Goal: Task Accomplishment & Management: Complete application form

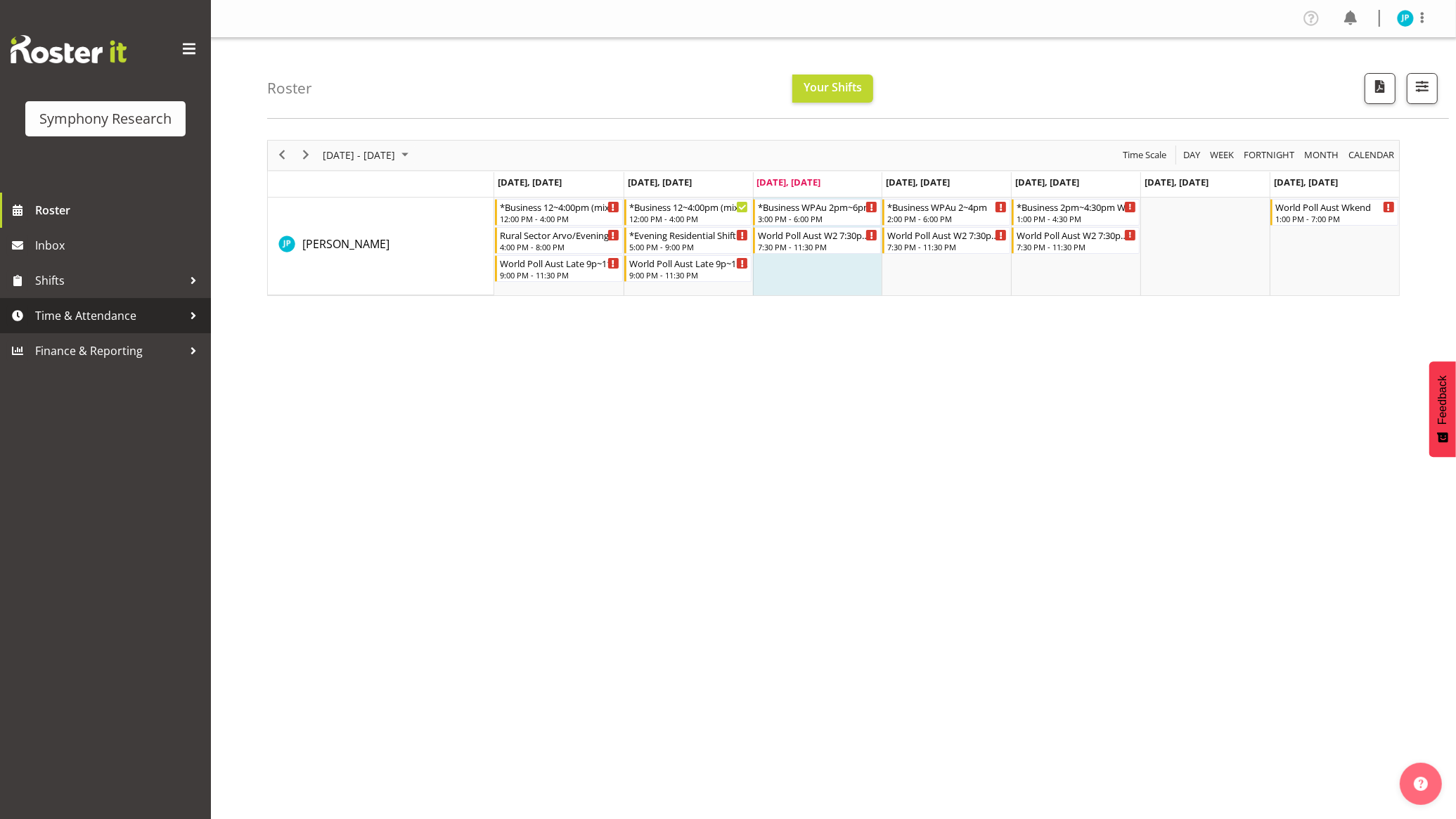
click at [121, 312] on span "Time & Attendance" at bounding box center [109, 316] width 147 height 21
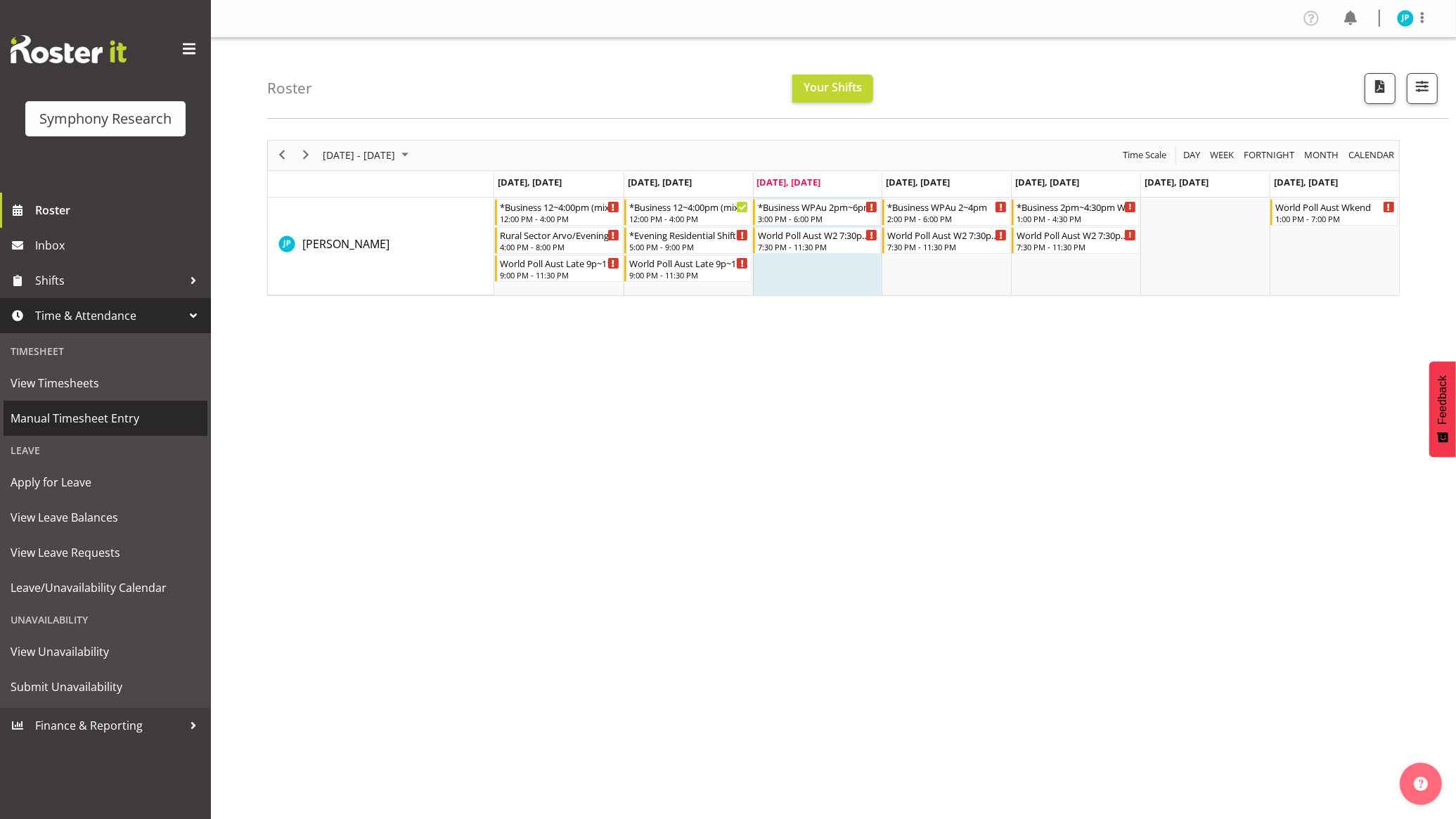
click at [104, 408] on span "Manual Timesheet Entry" at bounding box center [105, 418] width 190 height 21
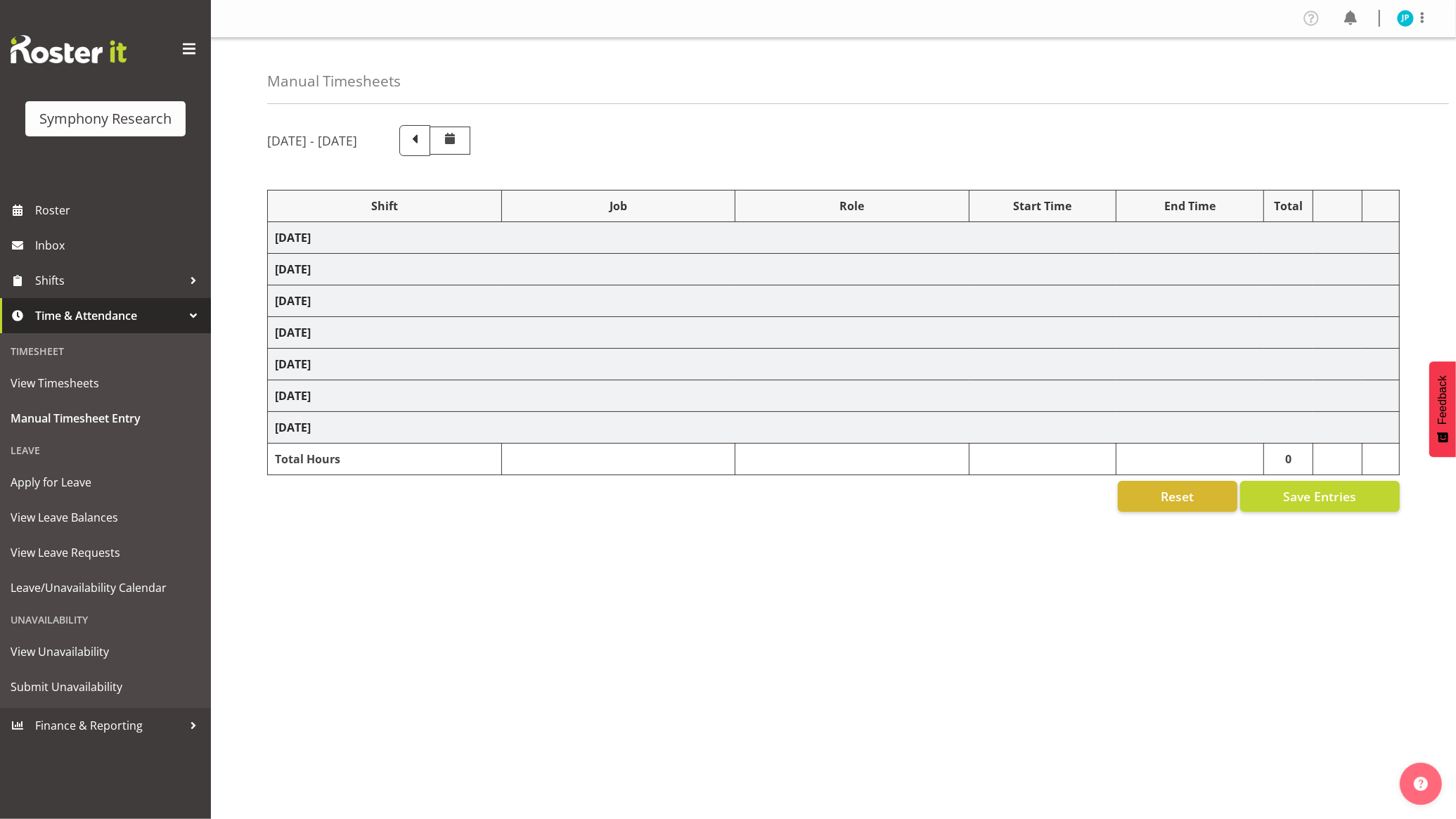
select select "81741"
select select "10587"
select select "47"
select select "81741"
select select "10499"
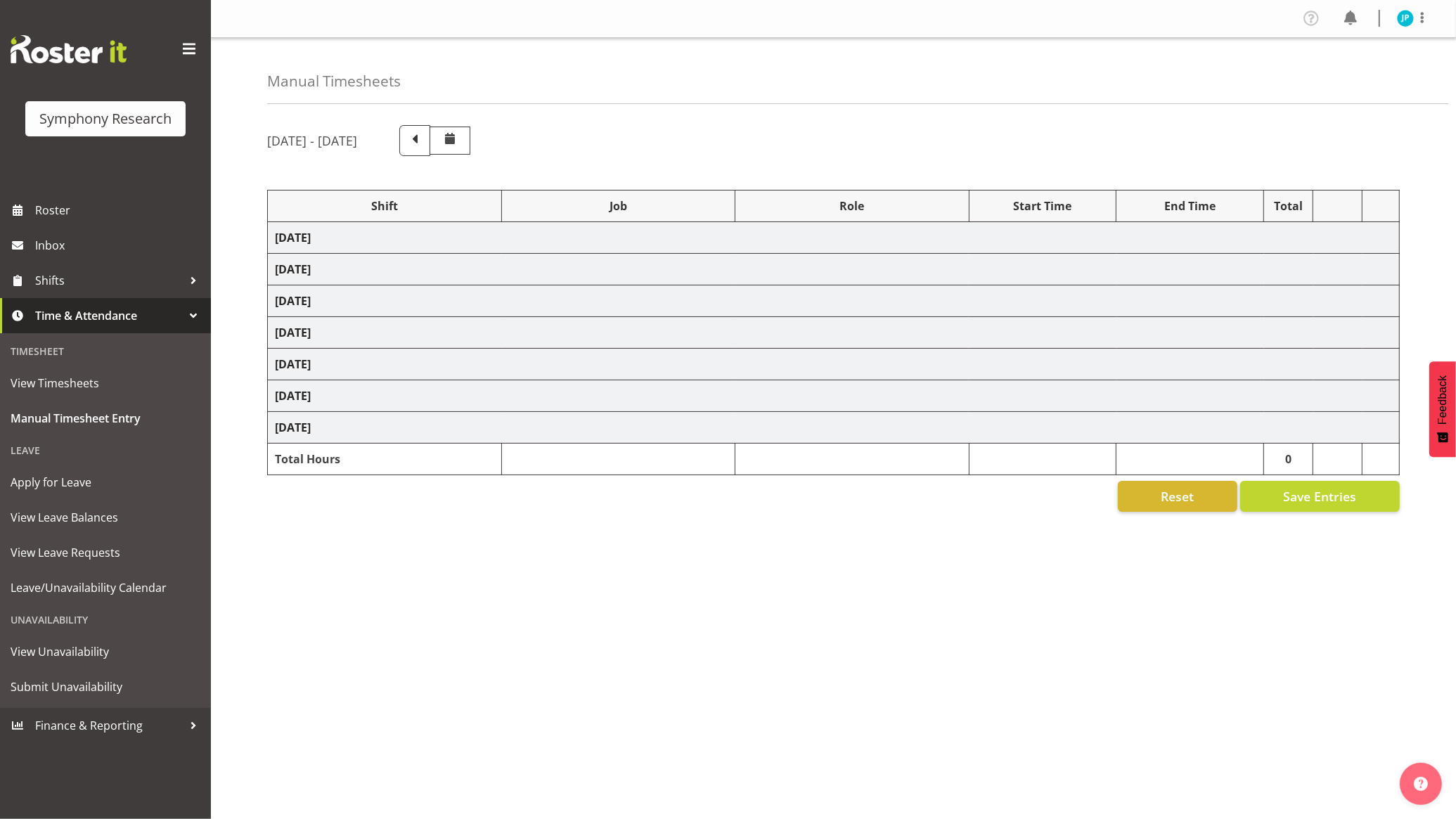
select select "47"
select select "48116"
select select "10587"
select select "47"
select select "81741"
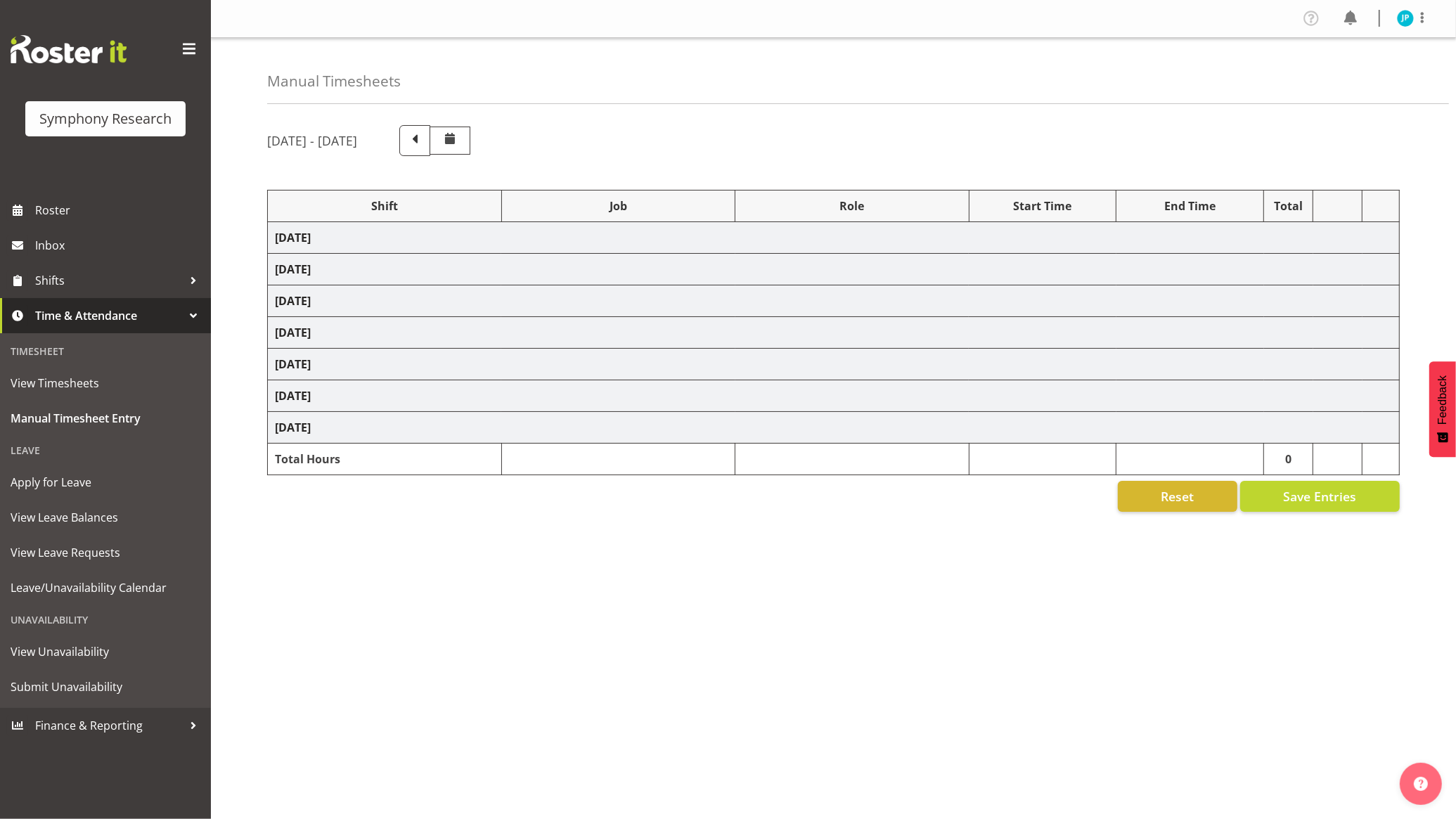
select select "10587"
select select "47"
select select "81741"
select select "10499"
select select "47"
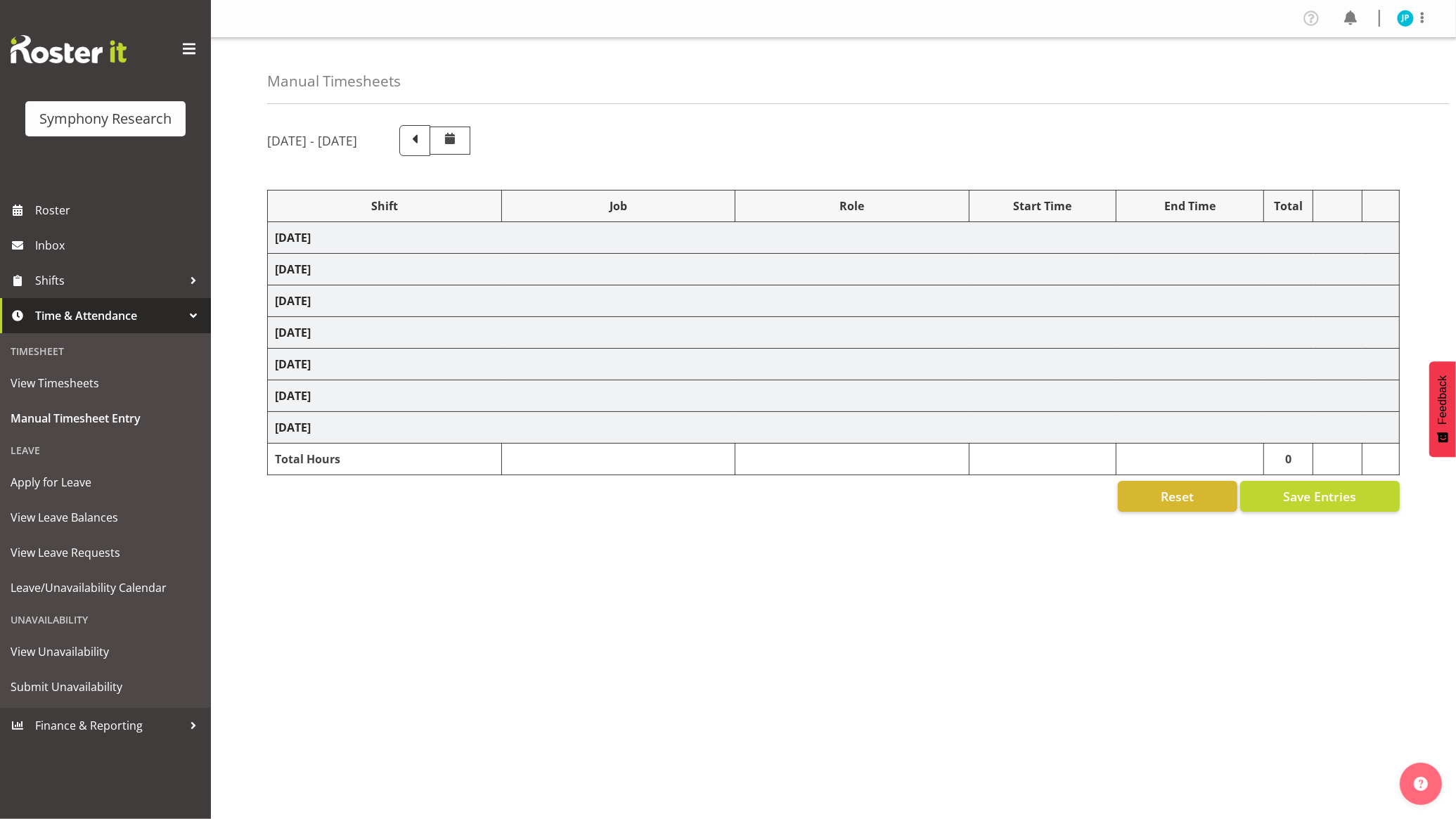
select select "48116"
select select "10587"
select select "47"
select select "48116"
select select "10499"
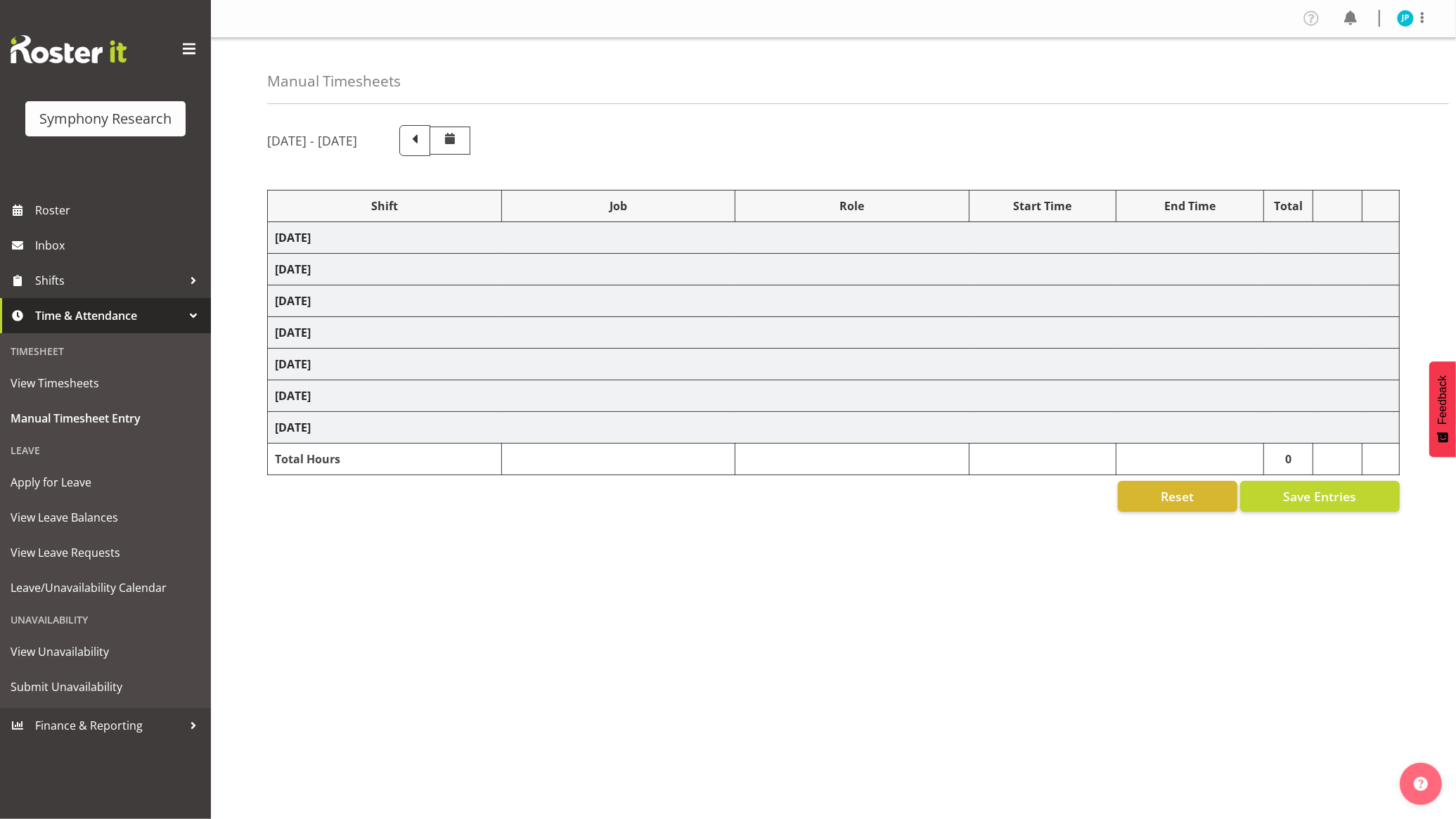
select select "47"
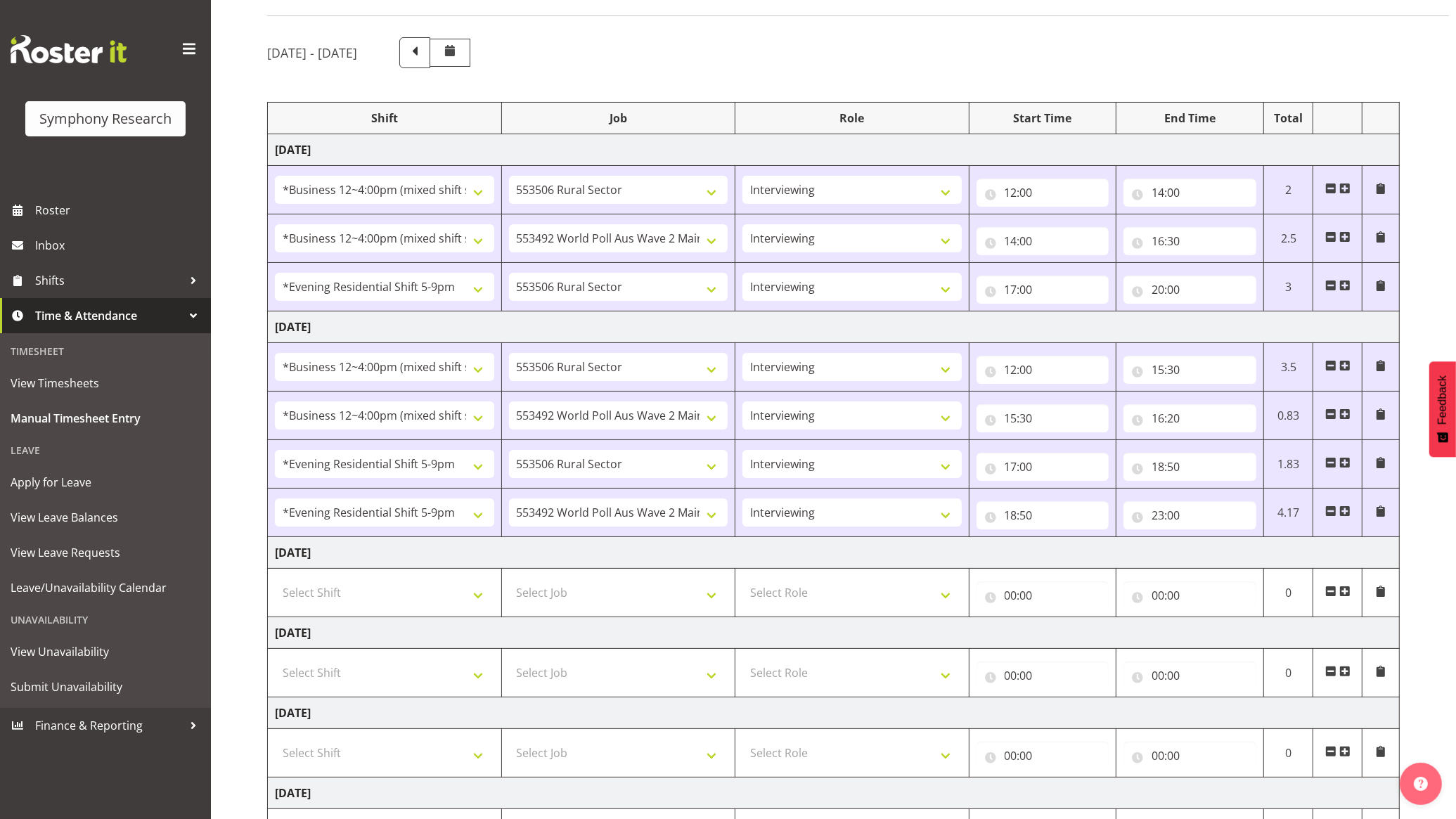
scroll to position [146, 0]
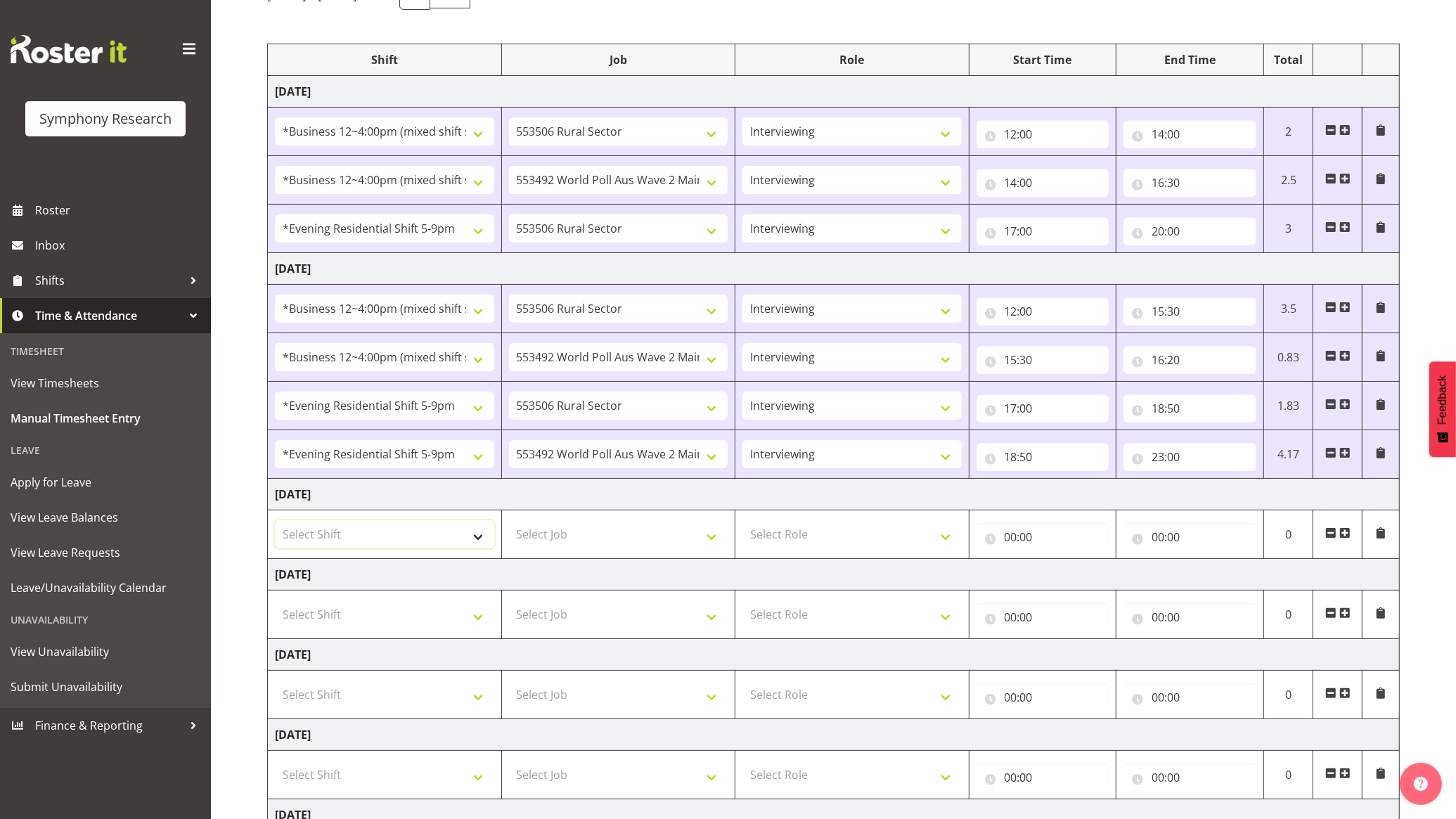
click at [450, 538] on select "Select Shift !!Weekend Residential (Roster IT Shift Label) *Business 9/10am ~ 4…" at bounding box center [384, 535] width 219 height 28
select select "56692"
click at [275, 522] on select "Select Shift !!Weekend Residential (Roster IT Shift Label) *Business 9/10am ~ 4…" at bounding box center [384, 535] width 219 height 28
click at [662, 538] on select "Select Job 550060 IF Admin 553492 World Poll Aus Wave 2 Main 2025 553493 World …" at bounding box center [619, 535] width 219 height 28
select select "10499"
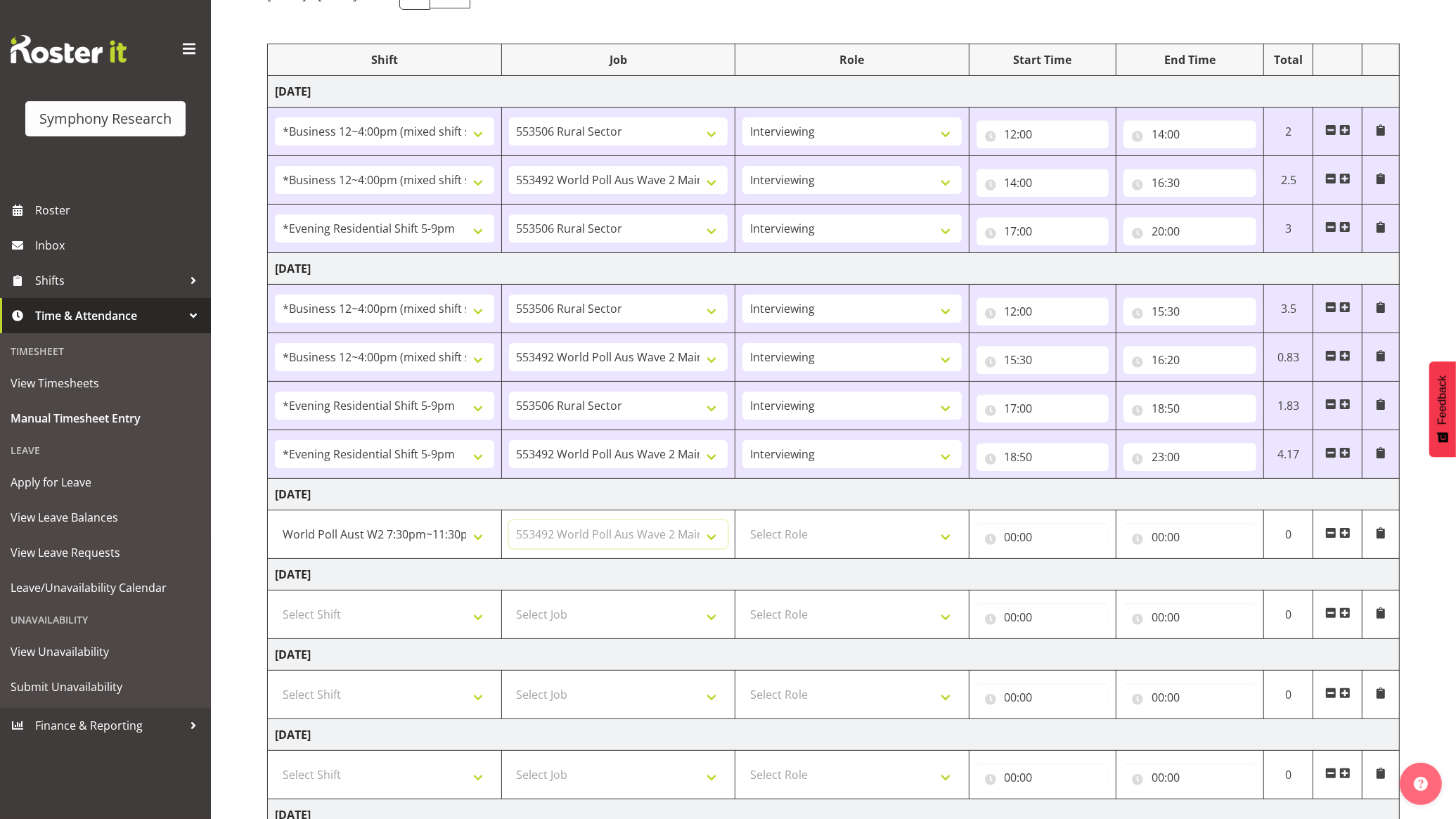
click at [509, 522] on select "Select Job 550060 IF Admin 553492 World Poll Aus Wave 2 Main 2025 553493 World …" at bounding box center [619, 535] width 219 height 28
click at [833, 525] on select "Select Role Briefing Interviewing" at bounding box center [851, 535] width 219 height 28
select select "47"
click at [742, 522] on select "Select Role Briefing Interviewing" at bounding box center [851, 535] width 219 height 28
click at [1033, 541] on input "00:00" at bounding box center [1043, 537] width 133 height 28
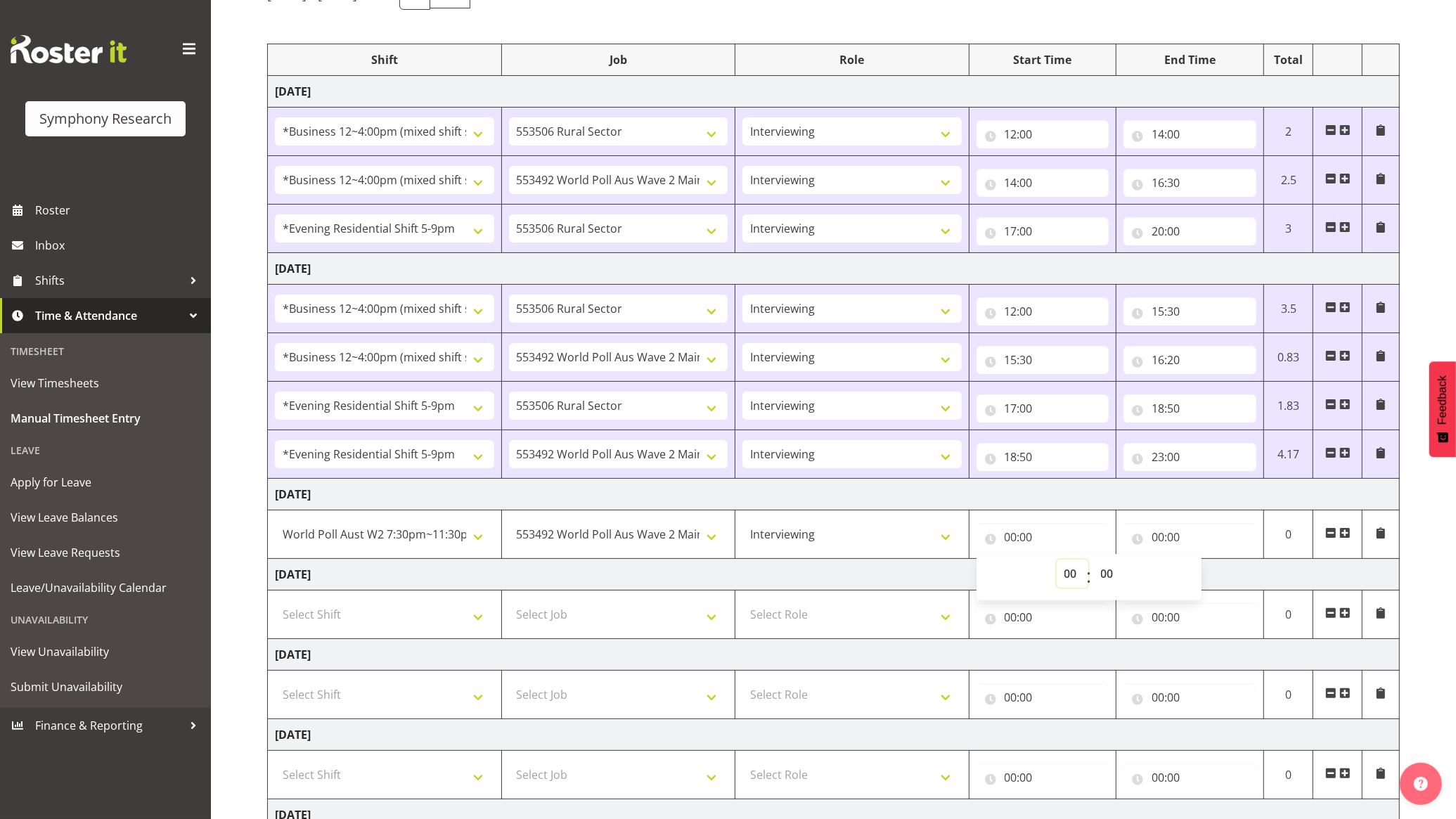
click at [1072, 571] on select "00 01 02 03 04 05 06 07 08 09 10 11 12 13 14 15 16 17 18 19 20 21 22 23" at bounding box center [1072, 574] width 32 height 28
select select "19"
click at [1057, 562] on select "00 01 02 03 04 05 06 07 08 09 10 11 12 13 14 15 16 17 18 19 20 21 22 23" at bounding box center [1072, 574] width 32 height 28
type input "19:00"
click at [1108, 571] on select "00 01 02 03 04 05 06 07 08 09 10 11 12 13 14 15 16 17 18 19 20 21 22 23 24 25 2…" at bounding box center [1109, 574] width 32 height 28
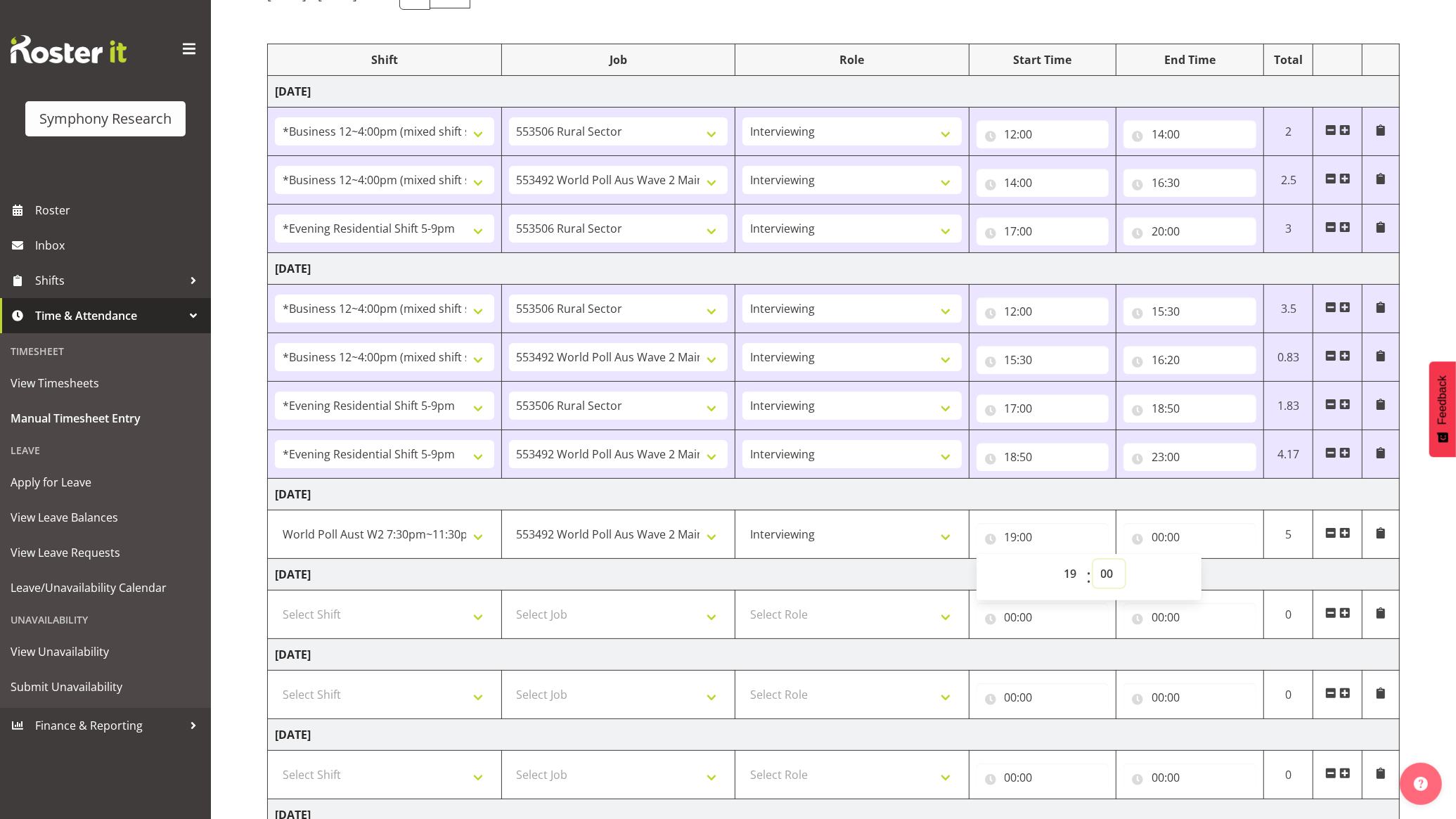
select select "30"
click at [1093, 562] on select "00 01 02 03 04 05 06 07 08 09 10 11 12 13 14 15 16 17 18 19 20 21 22 23 24 25 2…" at bounding box center [1109, 574] width 32 height 28
type input "19:30"
click at [1213, 528] on input "00:00" at bounding box center [1190, 537] width 133 height 28
click at [1221, 571] on select "00 01 02 03 04 05 06 07 08 09 10 11 12 13 14 15 16 17 18 19 20 21 22 23" at bounding box center [1219, 574] width 32 height 28
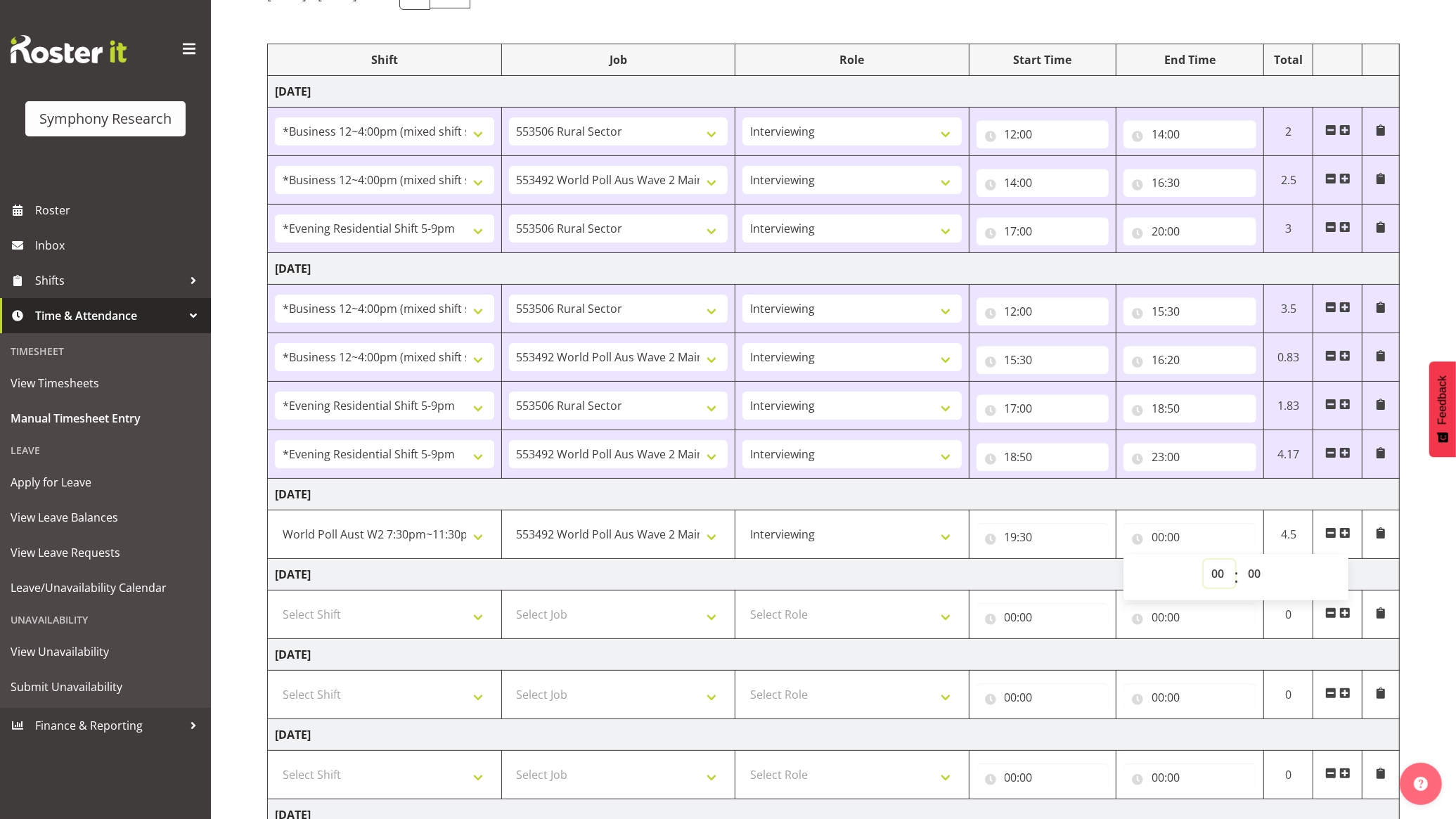
select select "23"
click at [1203, 562] on select "00 01 02 03 04 05 06 07 08 09 10 11 12 13 14 15 16 17 18 19 20 21 22 23" at bounding box center [1219, 574] width 32 height 28
type input "23:00"
click at [1252, 566] on select "00 01 02 03 04 05 06 07 08 09 10 11 12 13 14 15 16 17 18 19 20 21 22 23 24 25 2…" at bounding box center [1256, 574] width 32 height 28
click at [1249, 574] on select "00 01 02 03 04 05 06 07 08 09 10 11 12 13 14 15 16 17 18 19 20 21 22 23 24 25 2…" at bounding box center [1256, 574] width 32 height 28
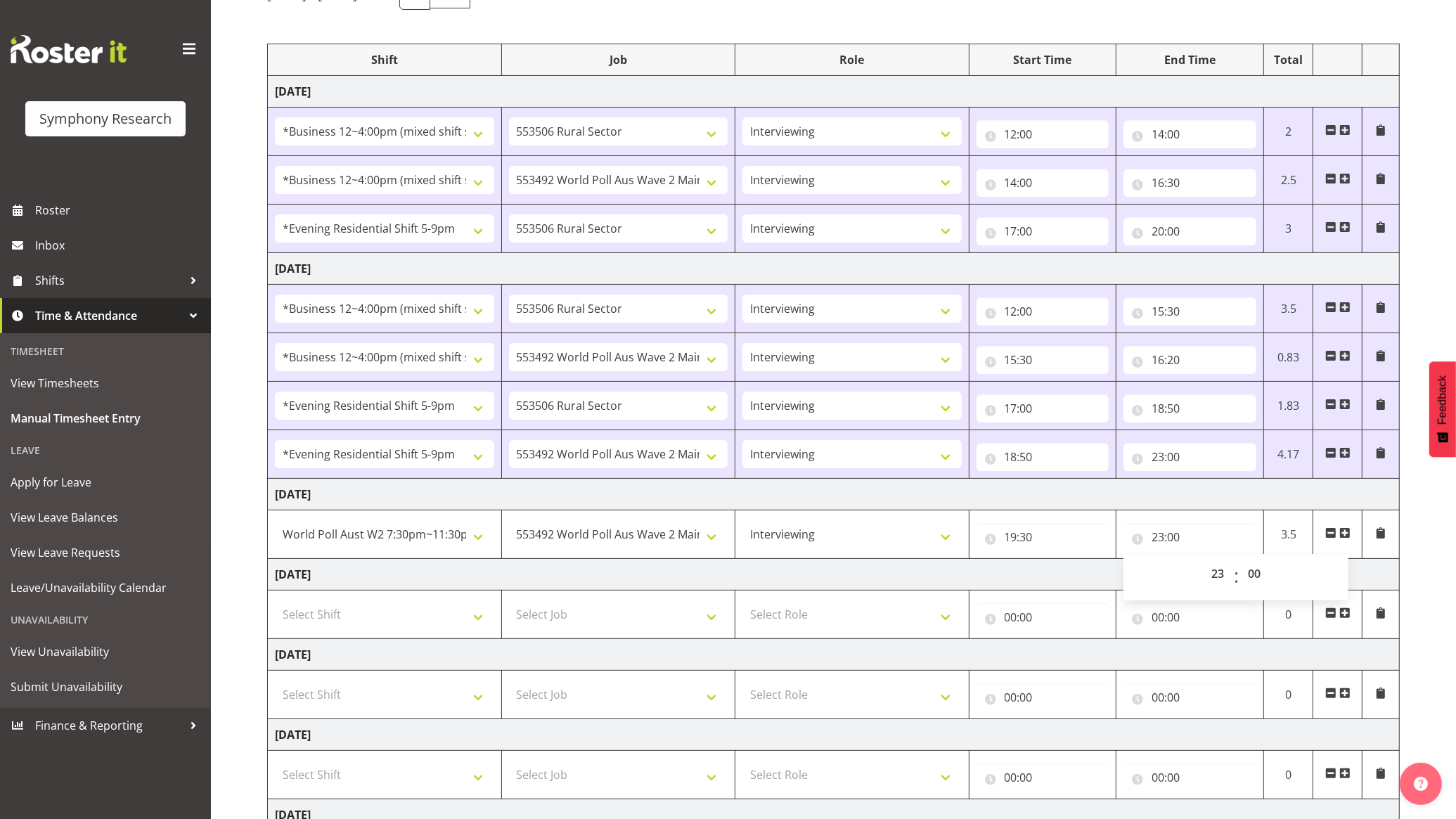
click at [1045, 577] on td "[DATE]" at bounding box center [834, 574] width 1132 height 32
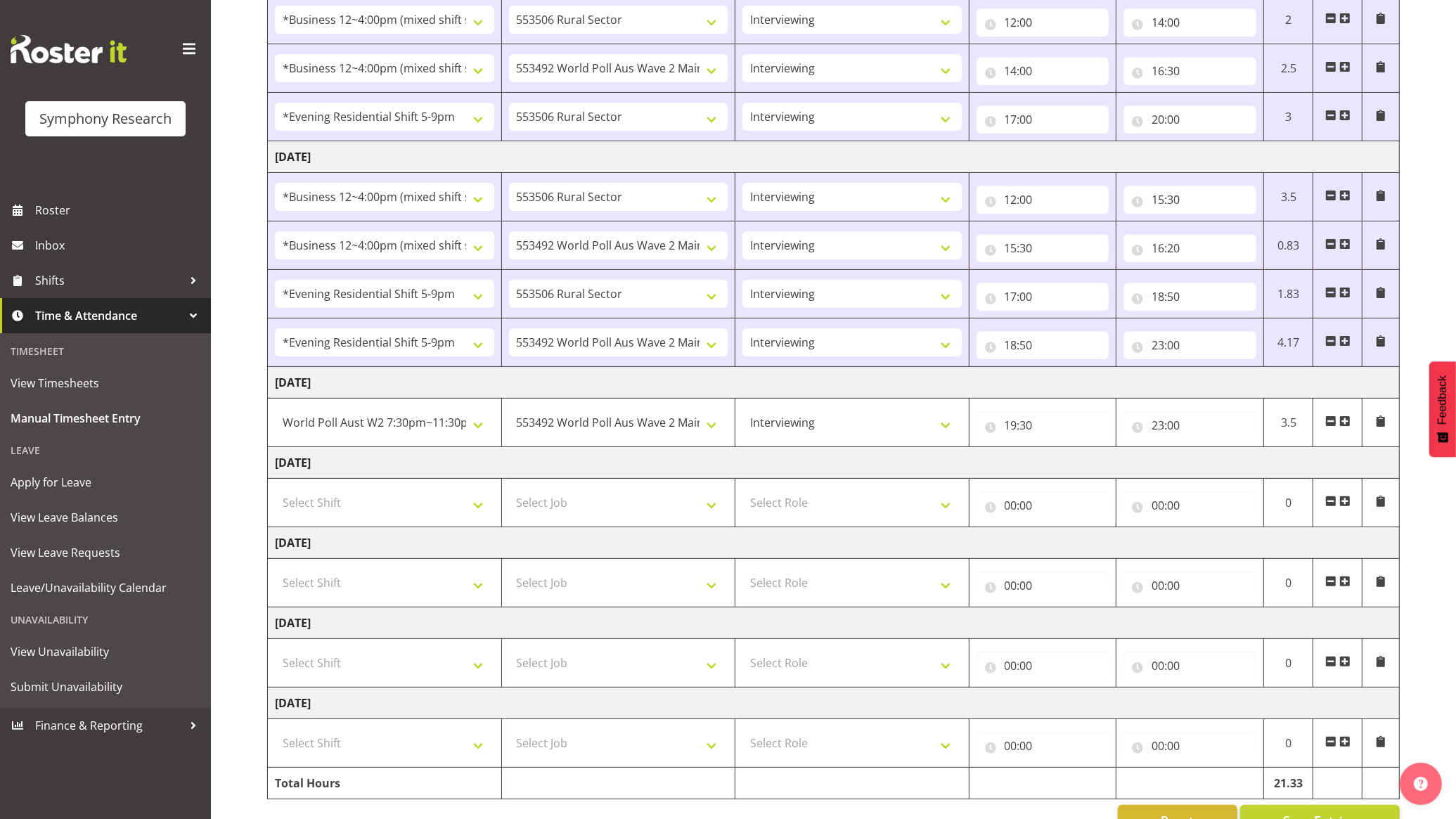
scroll to position [303, 0]
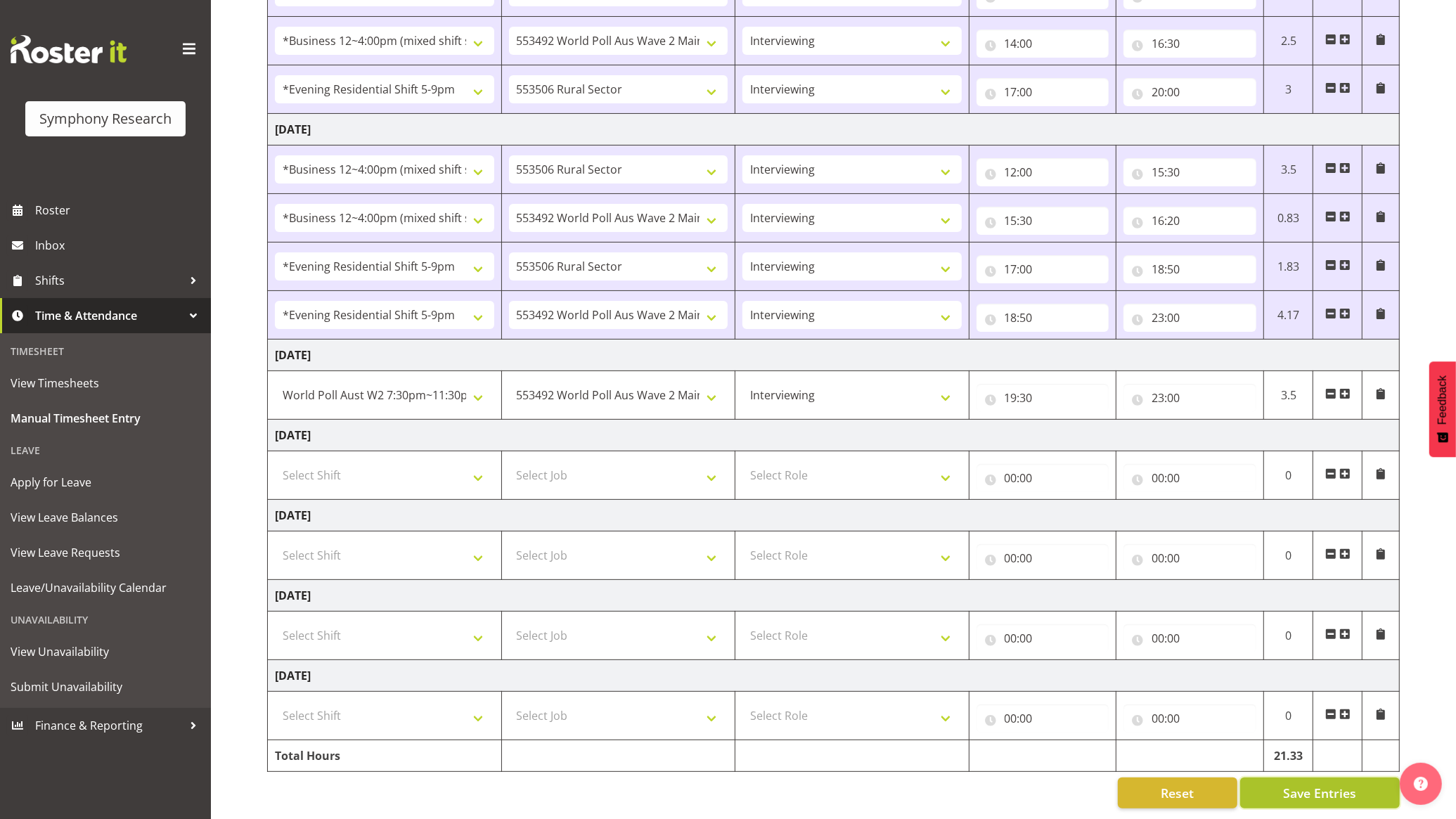
click at [1299, 784] on span "Save Entries" at bounding box center [1320, 793] width 73 height 18
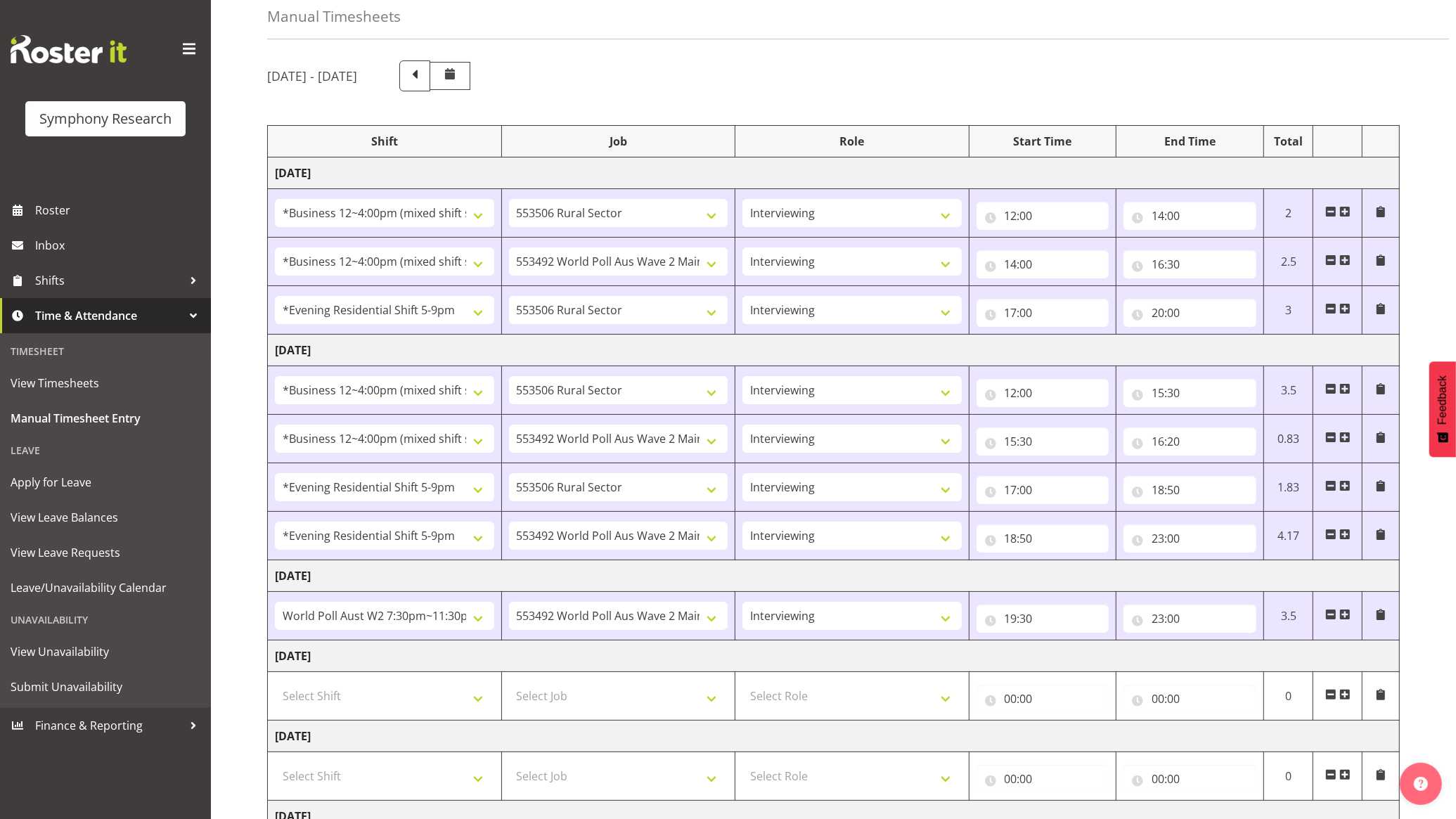
scroll to position [0, 0]
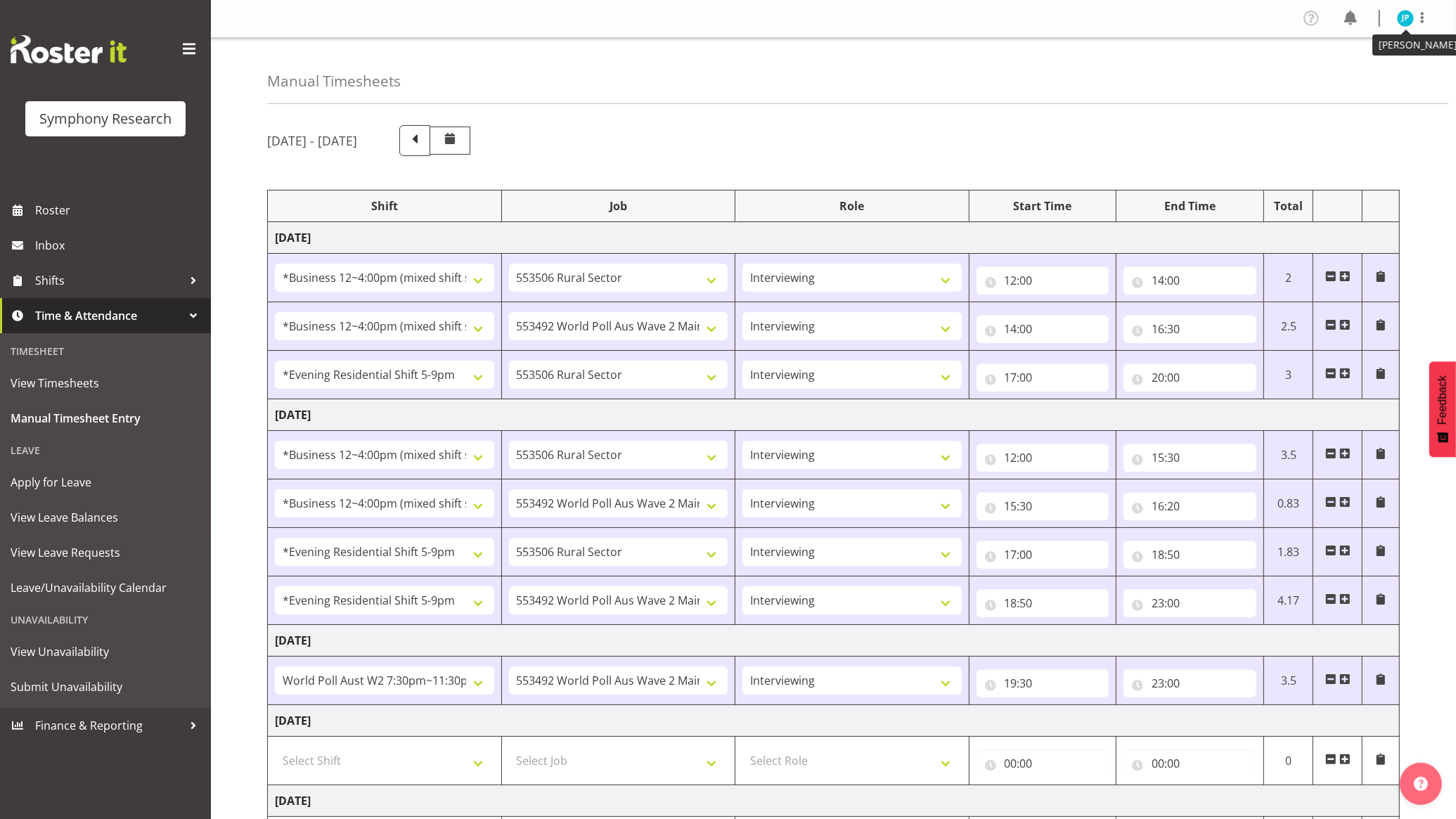
click at [1404, 15] on img at bounding box center [1405, 18] width 17 height 17
click at [1380, 74] on link "Log Out" at bounding box center [1363, 74] width 135 height 25
